Goal: Task Accomplishment & Management: Use online tool/utility

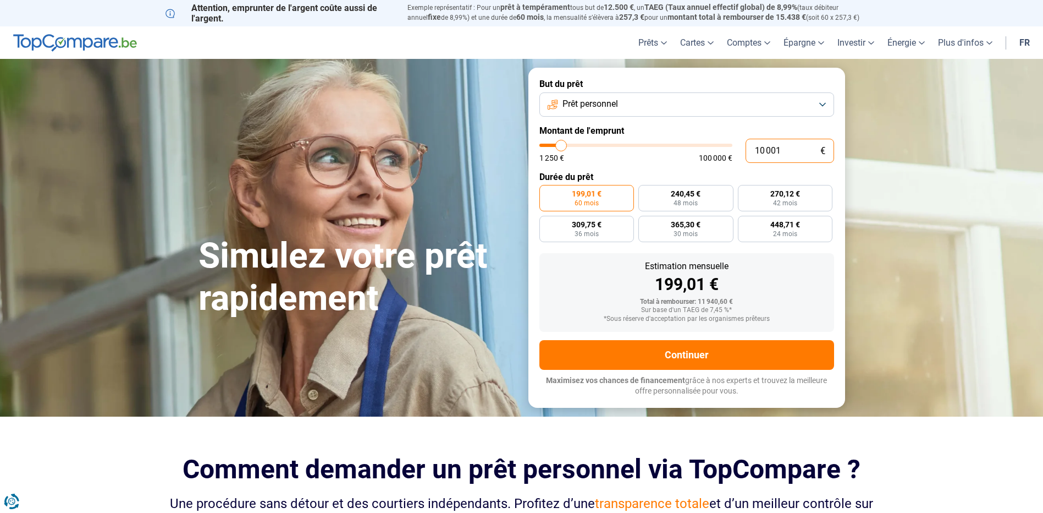
drag, startPoint x: 640, startPoint y: 149, endPoint x: 612, endPoint y: 151, distance: 27.6
click at [612, 151] on div "10 001 € 1 250 € 100 000 €" at bounding box center [687, 151] width 295 height 24
type input "1"
type input "1250"
type input "15"
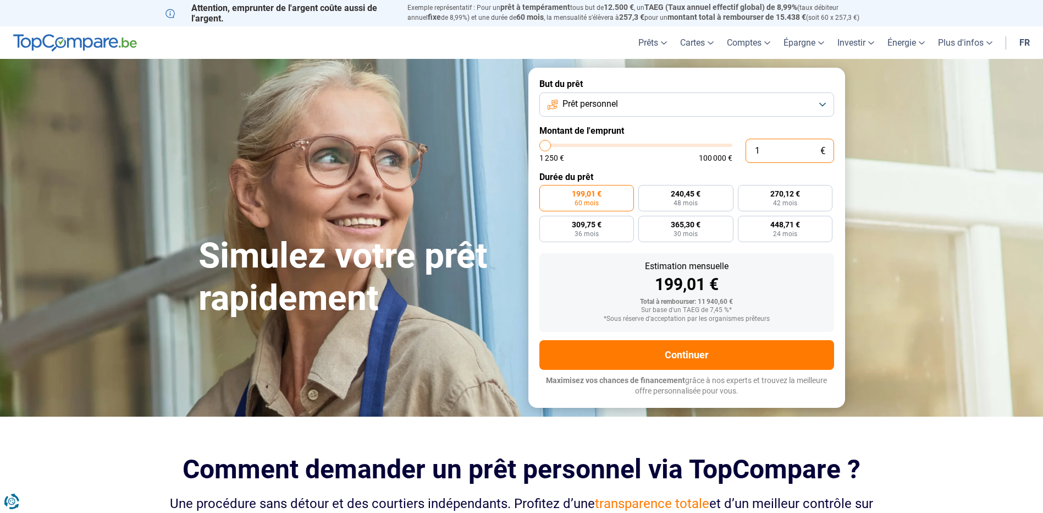
type input "1250"
type input "150"
type input "1250"
type input "1 500"
type input "1500"
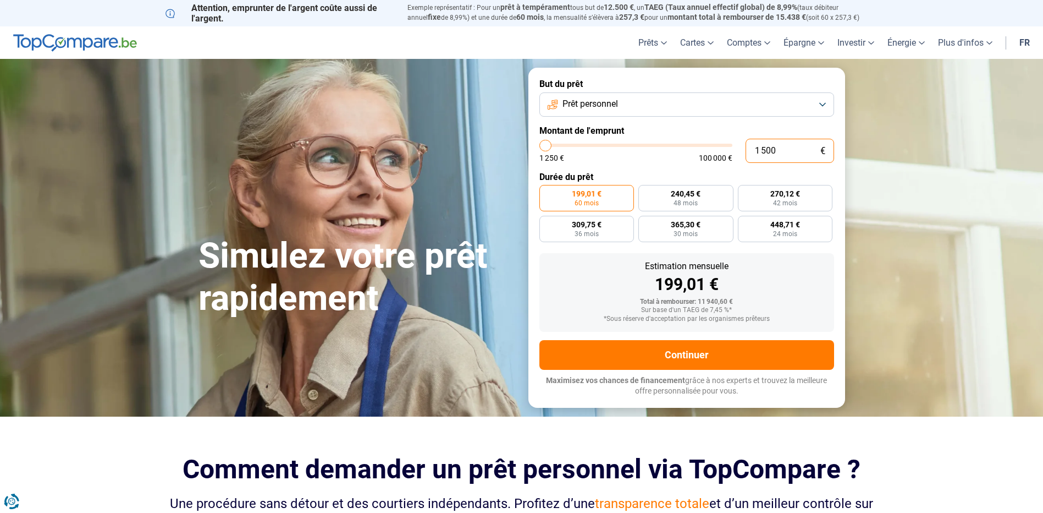
type input "15 000"
type input "15000"
type input "15 000"
click at [809, 259] on div "Estimation mensuelle 298,49 € Total à rembourser: 17 909,40 € Sur base d'un TAE…" at bounding box center [687, 292] width 295 height 79
